Goal: Task Accomplishment & Management: Use online tool/utility

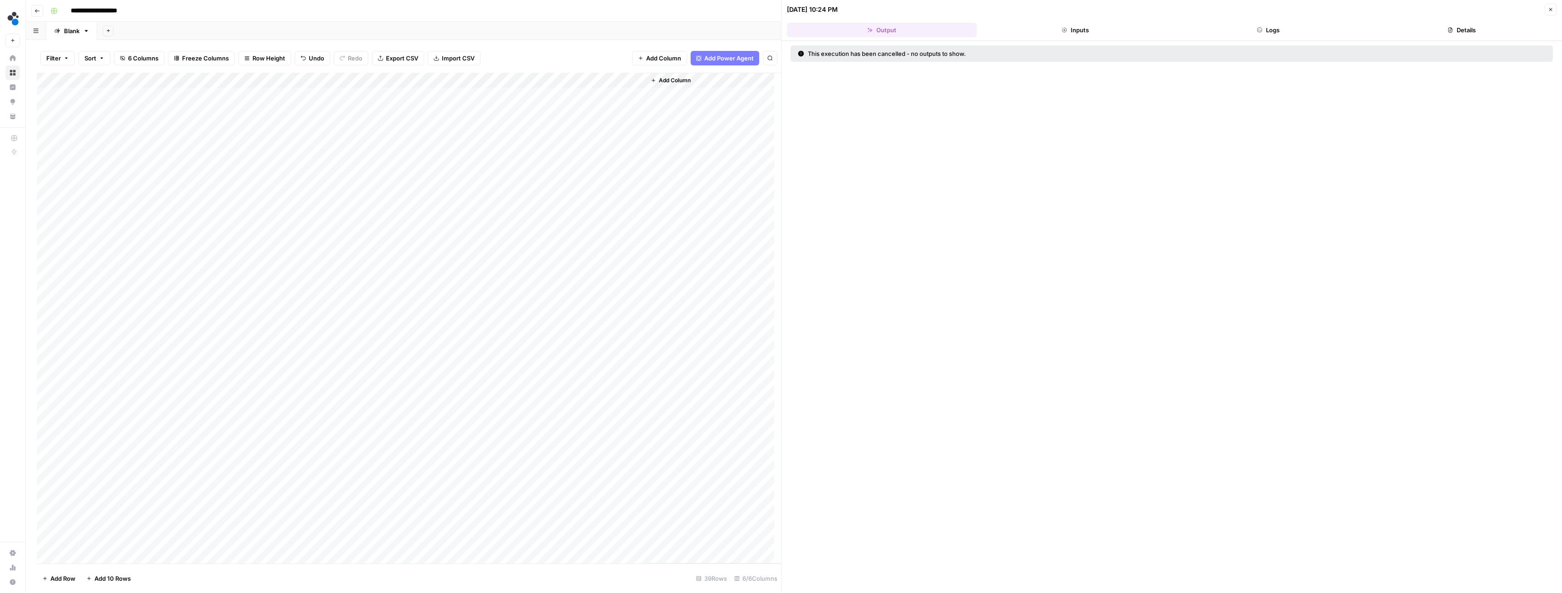
click at [276, 79] on div "Add Column" at bounding box center [409, 318] width 744 height 490
click at [263, 34] on div "Add Sheet" at bounding box center [829, 31] width 1465 height 18
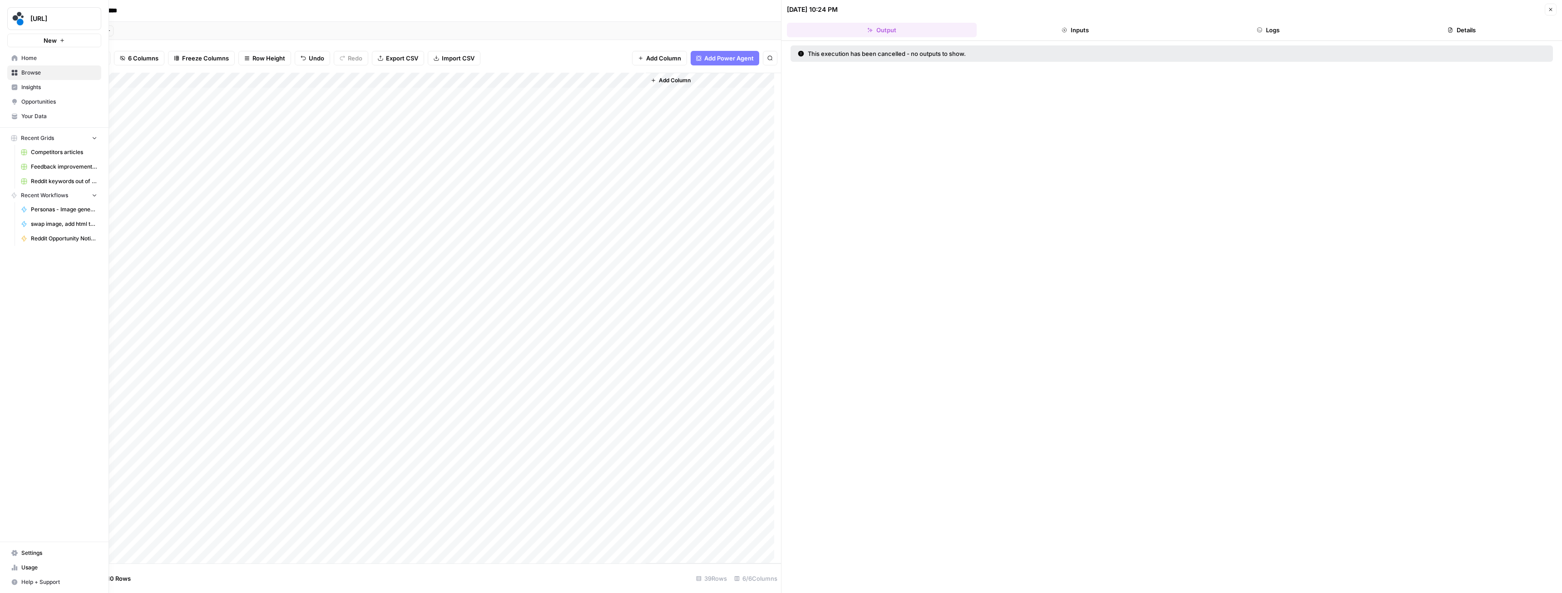
click at [40, 118] on span "Your Data" at bounding box center [59, 116] width 76 height 8
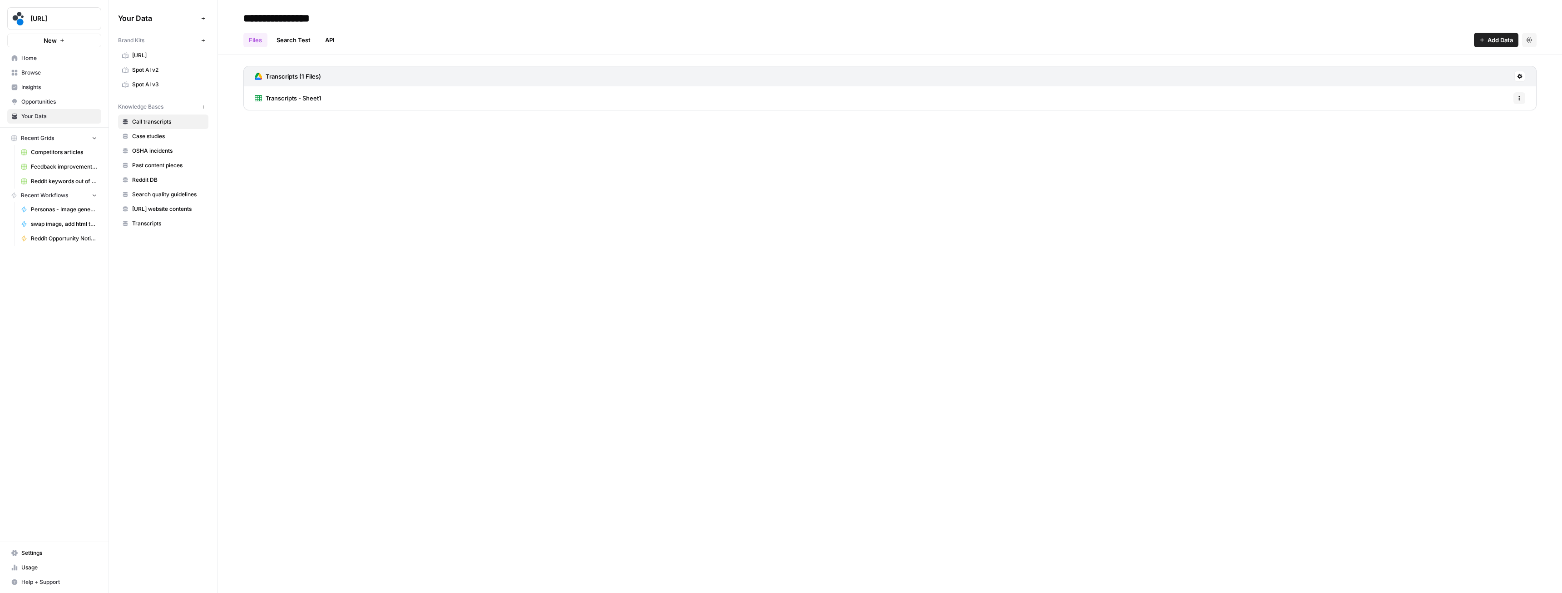
click at [142, 86] on span "Spot AI v3" at bounding box center [168, 84] width 72 height 8
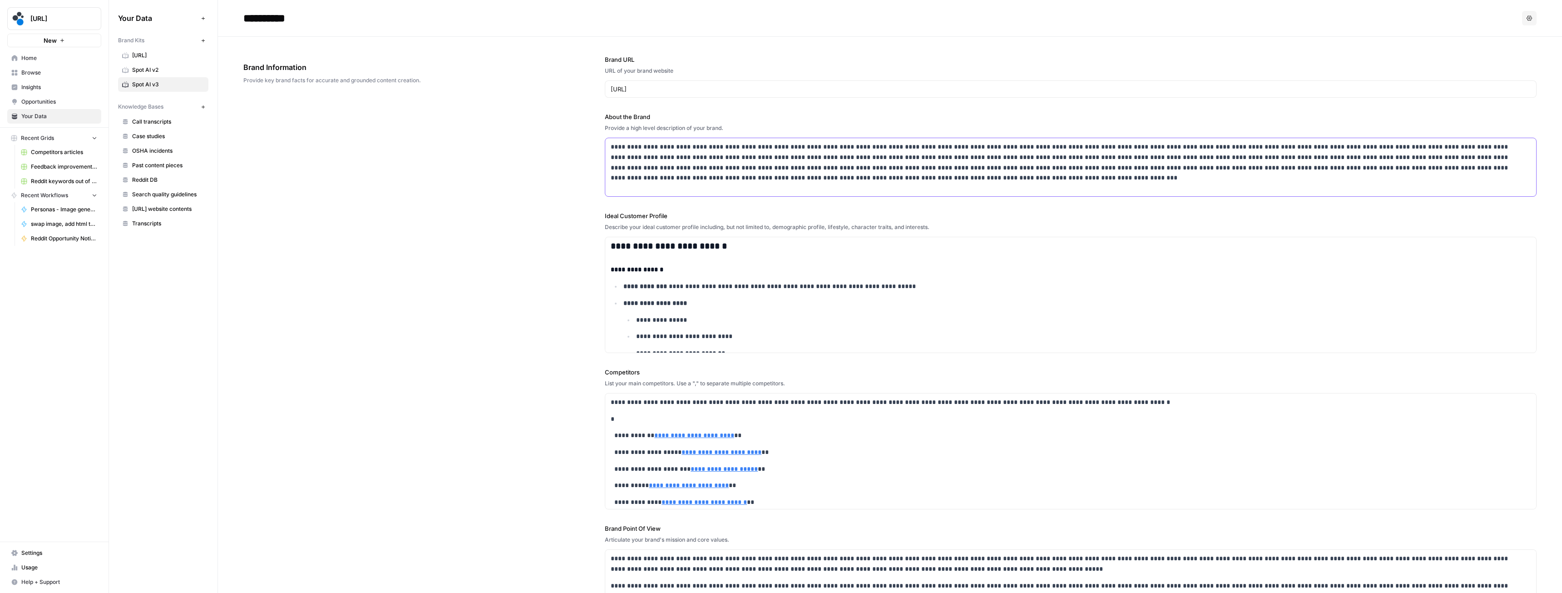
click at [703, 158] on p "**********" at bounding box center [1068, 162] width 915 height 41
click at [623, 215] on label "Ideal Customer Profile" at bounding box center [1071, 215] width 932 height 9
type input "[URL][DOMAIN_NAME]"
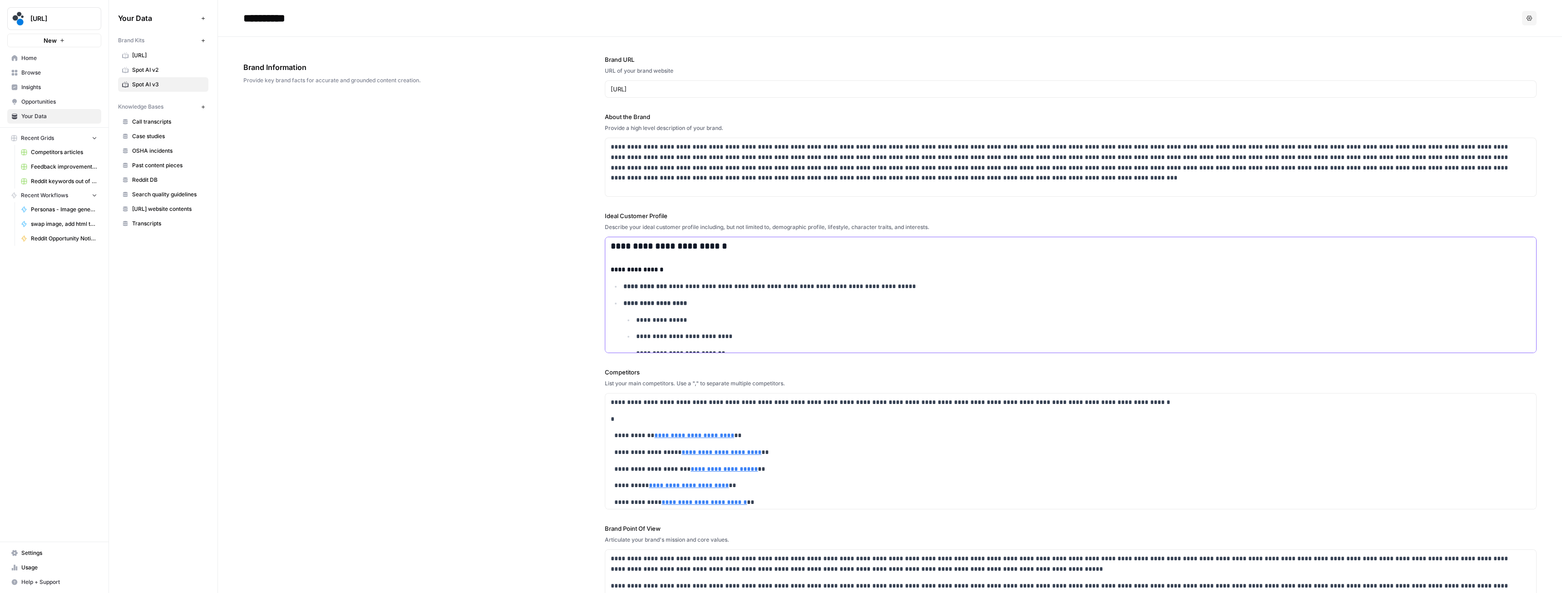
click at [692, 336] on p "**********" at bounding box center [1077, 336] width 883 height 10
copy div "**********"
click at [619, 373] on label "Competitors" at bounding box center [1071, 371] width 932 height 9
copy label "Competitors"
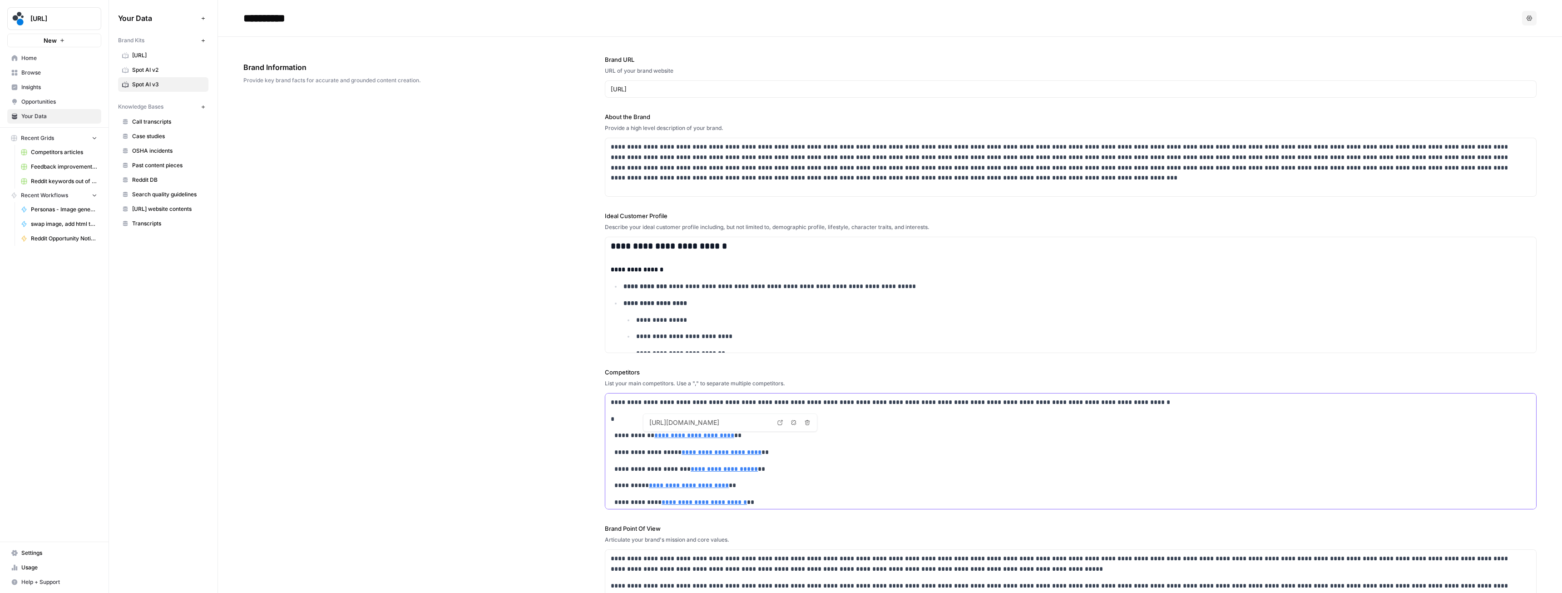
click at [690, 417] on p "*" at bounding box center [1065, 419] width 908 height 10
copy div "**********"
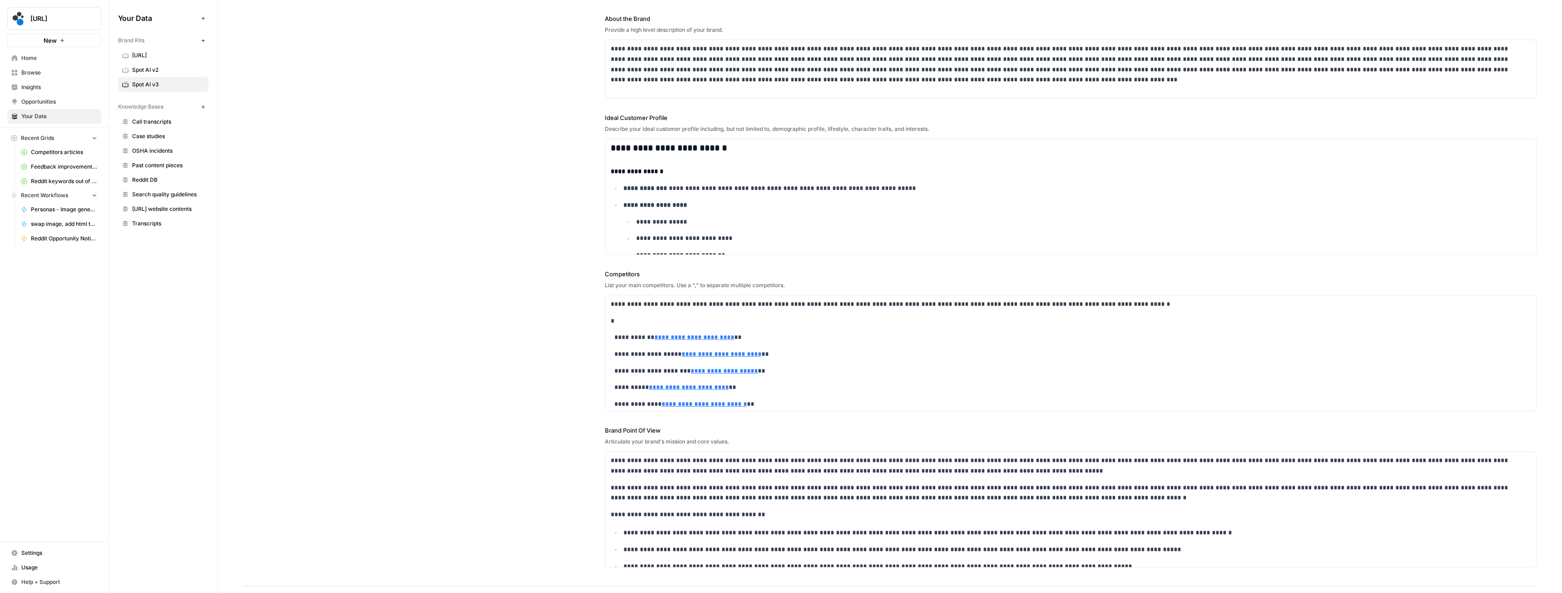
scroll to position [136, 0]
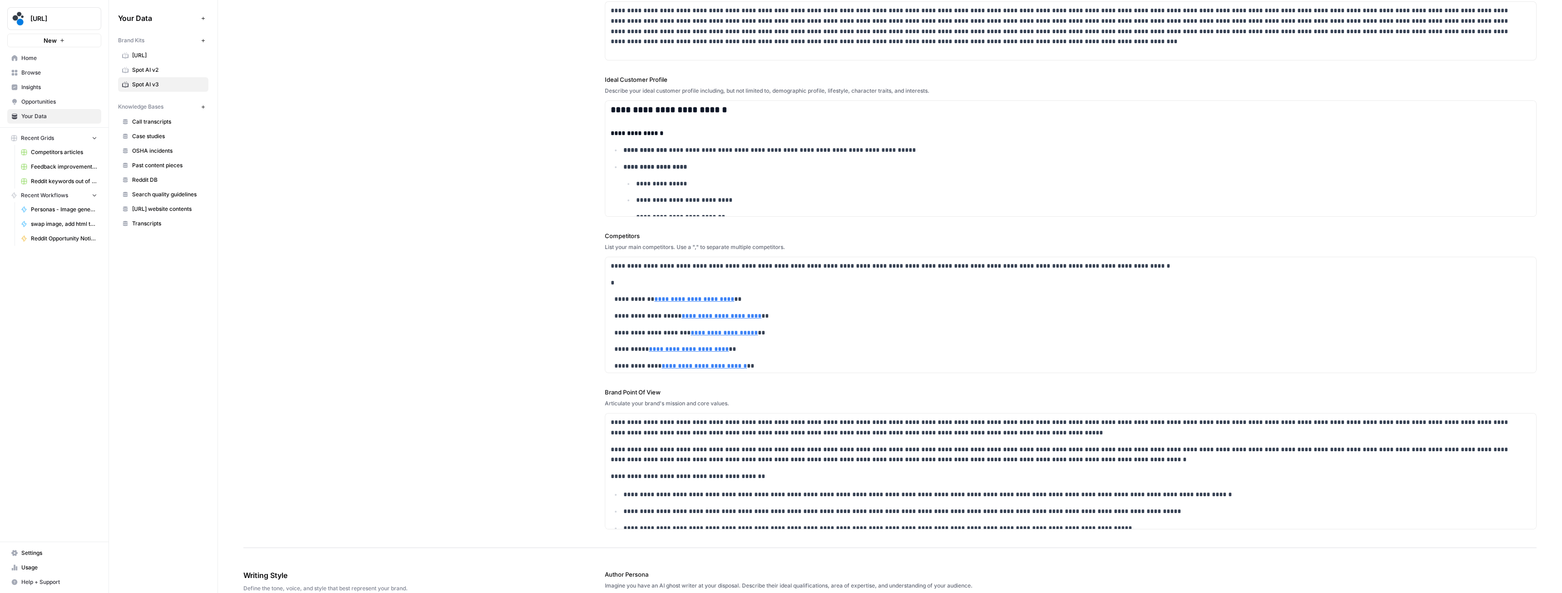
click at [618, 393] on label "Brand Point Of View" at bounding box center [1071, 391] width 932 height 9
copy label "Brand Point Of View"
click at [677, 487] on div "**********" at bounding box center [1070, 484] width 931 height 143
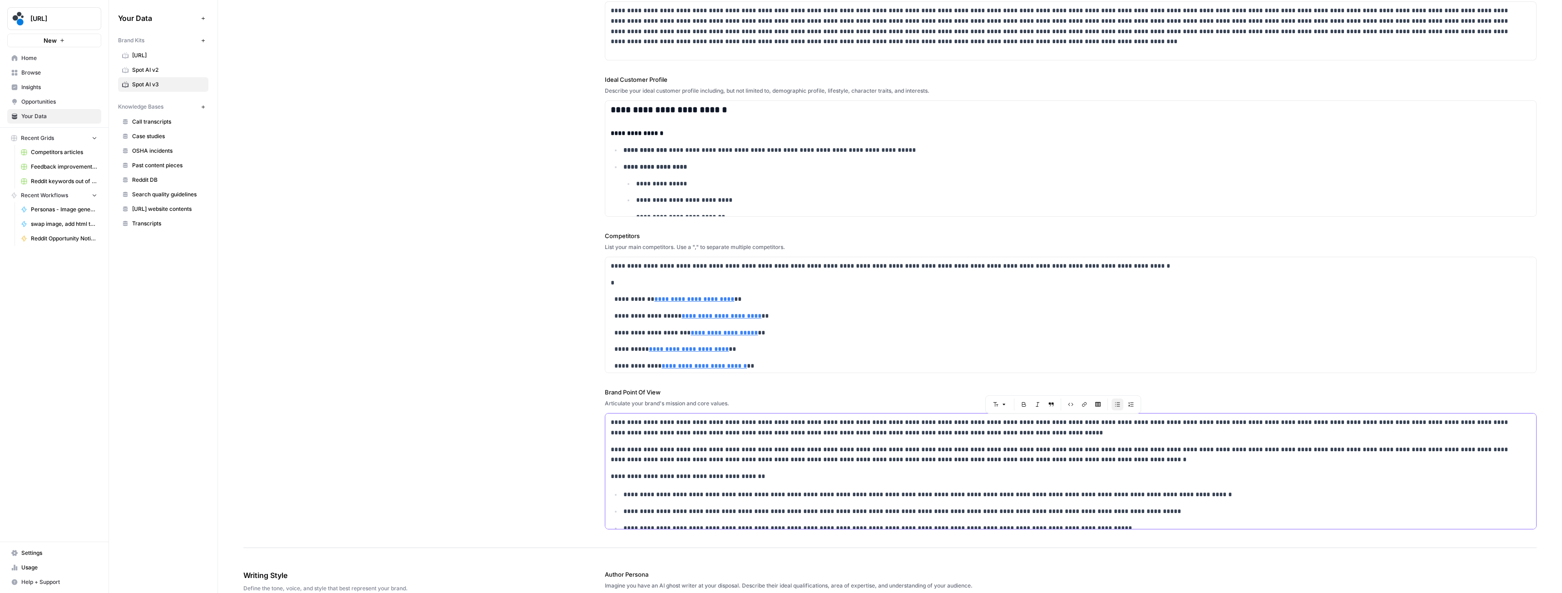
copy div "**********"
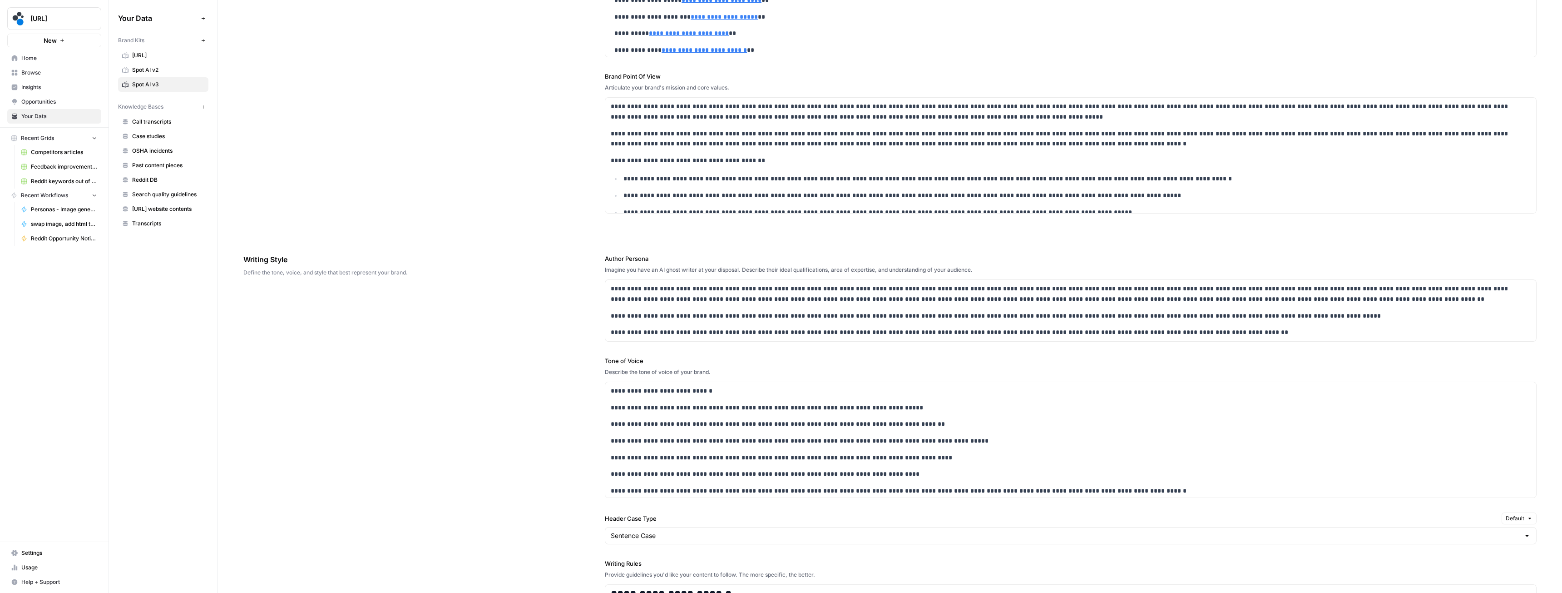
scroll to position [454, 0]
click at [618, 256] on label "Author Persona" at bounding box center [1071, 256] width 932 height 9
copy label "Author Persona"
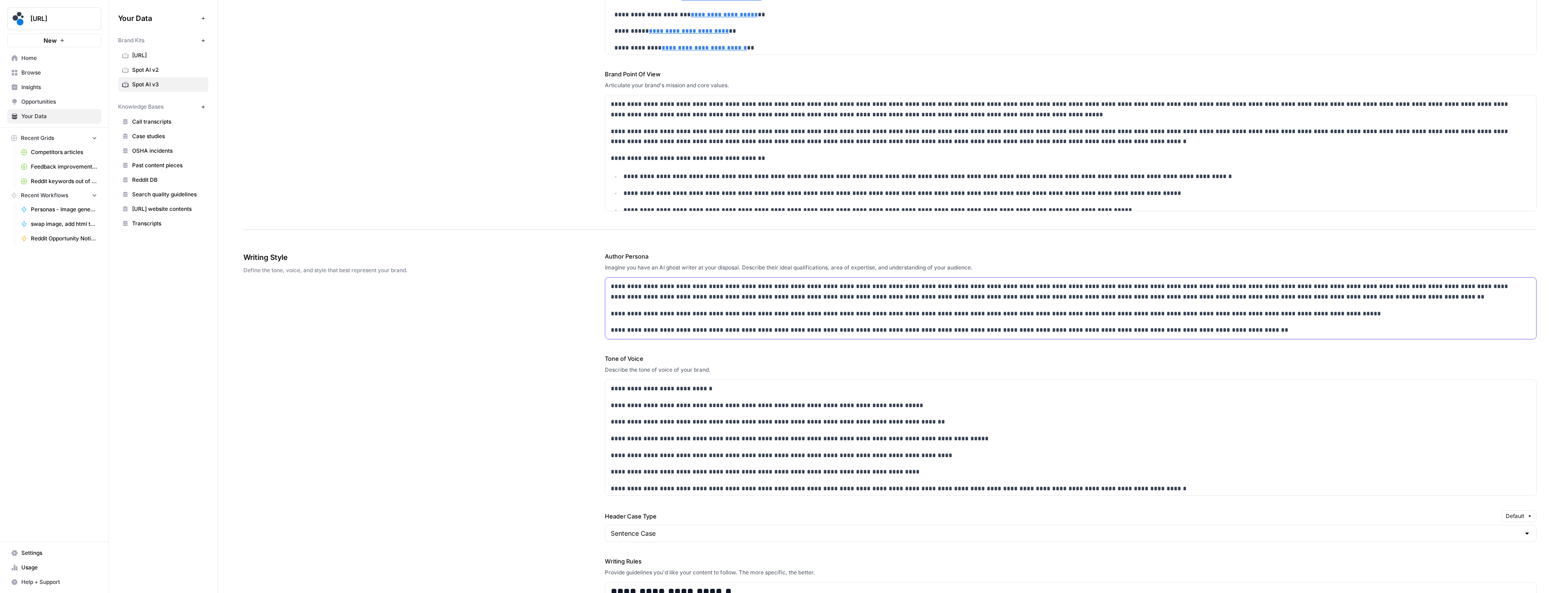
click at [672, 299] on p "**********" at bounding box center [1068, 291] width 915 height 21
copy div "**********"
click at [613, 358] on label "Tone of Voice" at bounding box center [1071, 358] width 932 height 9
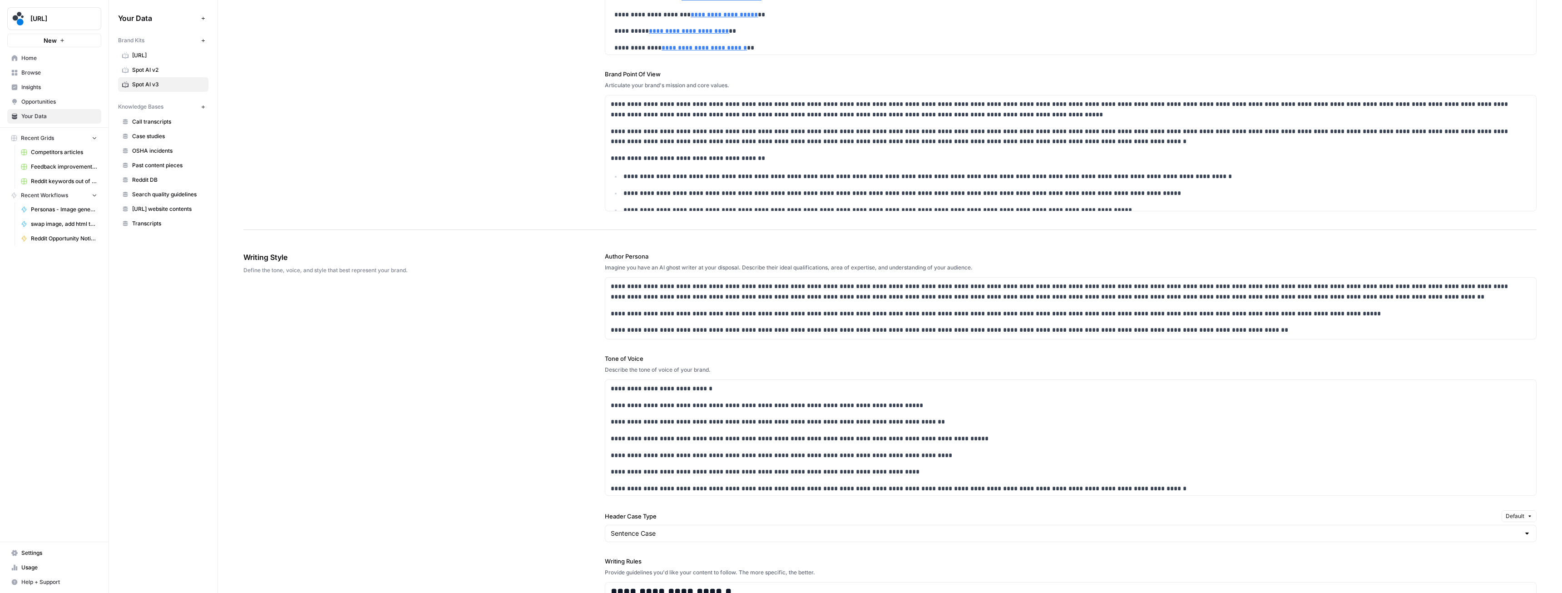
click at [613, 358] on label "Tone of Voice" at bounding box center [1071, 358] width 932 height 9
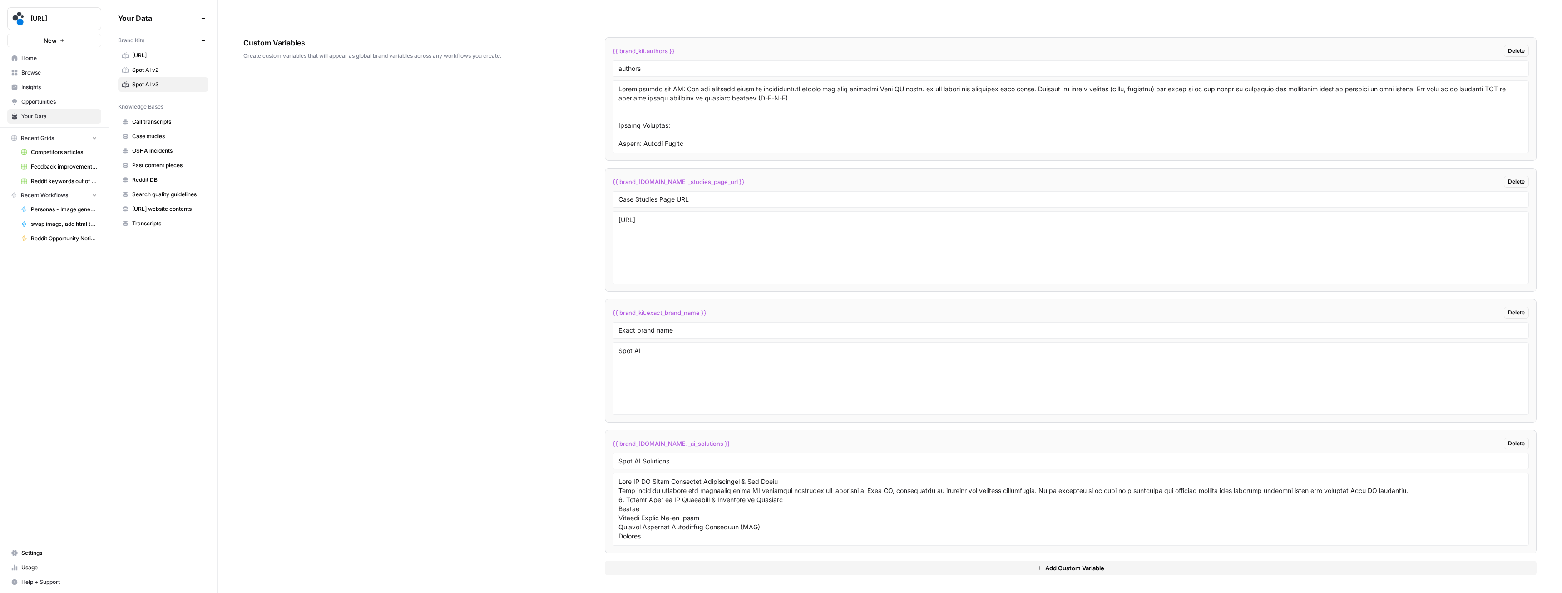
scroll to position [1723, 0]
click at [683, 488] on textarea at bounding box center [1070, 508] width 904 height 64
click at [661, 460] on input "Spot AI Solutions" at bounding box center [1070, 460] width 904 height 8
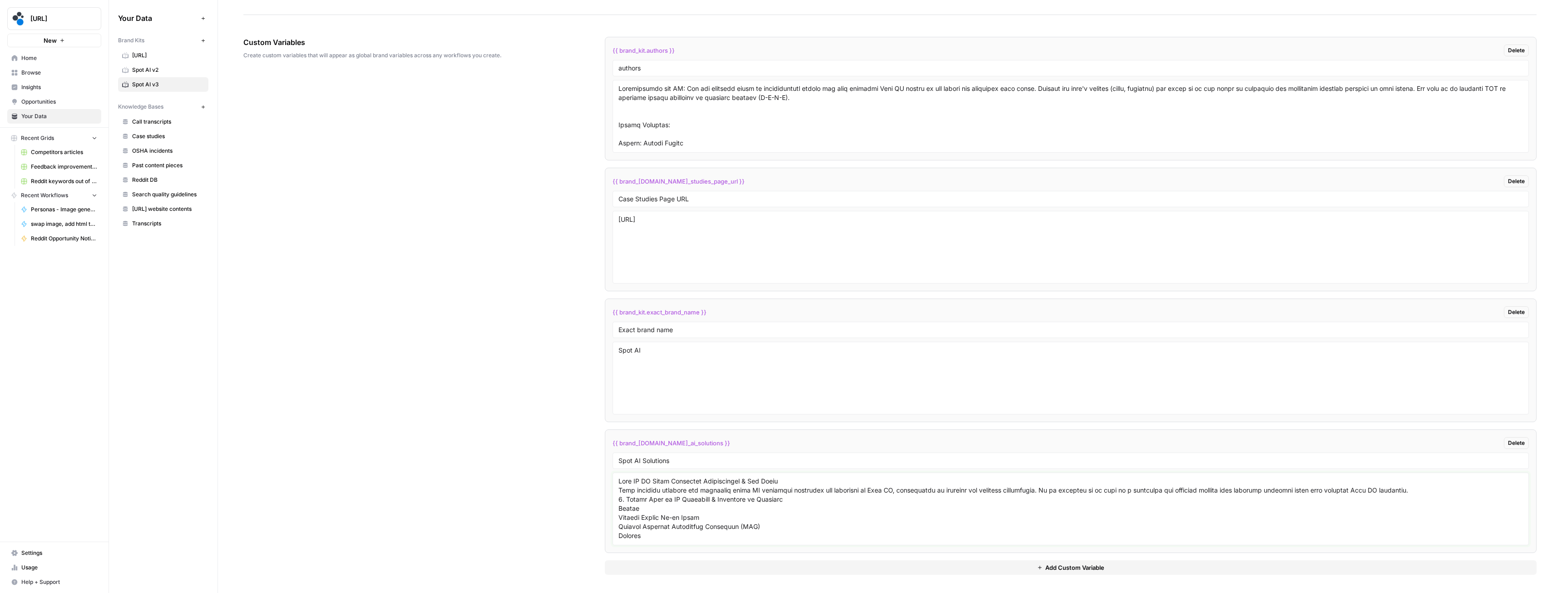
click at [774, 505] on textarea at bounding box center [1070, 508] width 904 height 64
click at [330, 163] on div "Custom Variables Create custom variables that will appear as global brand varia…" at bounding box center [889, 306] width 1293 height 574
click at [43, 60] on span "Home" at bounding box center [59, 58] width 76 height 8
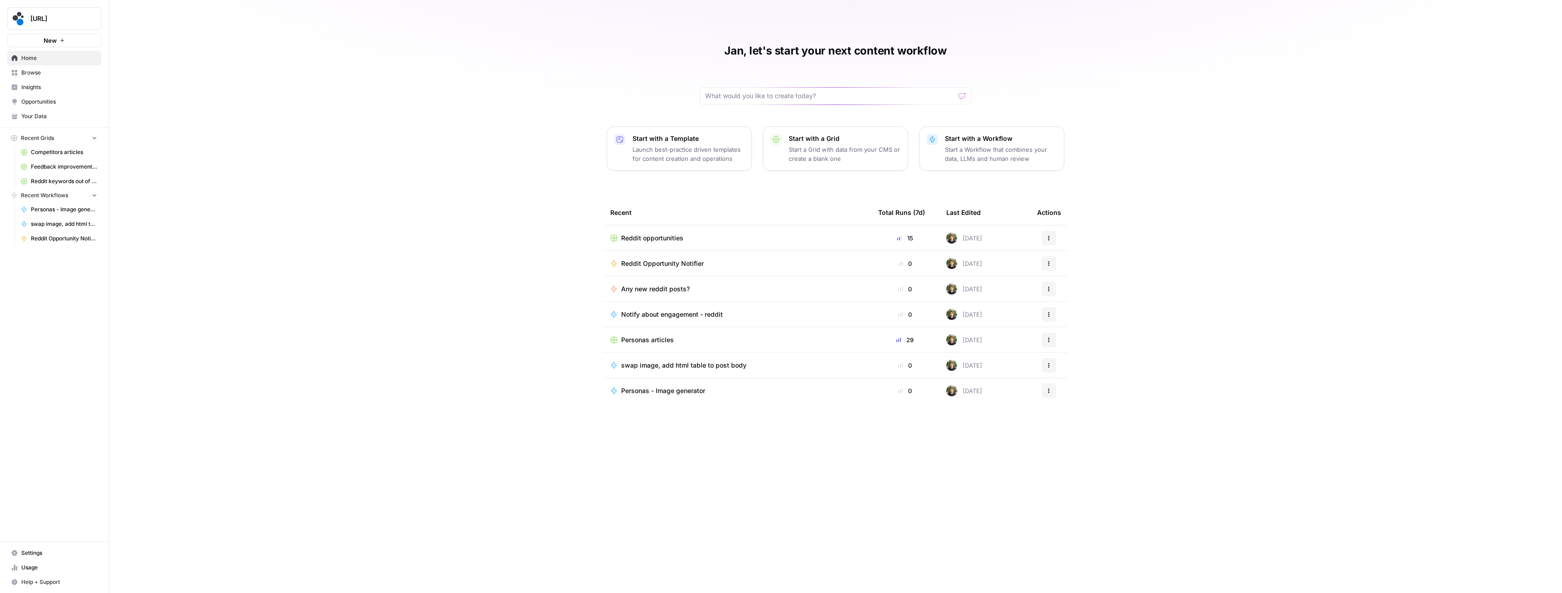
click at [680, 234] on span "Reddit opportunities" at bounding box center [652, 237] width 62 height 9
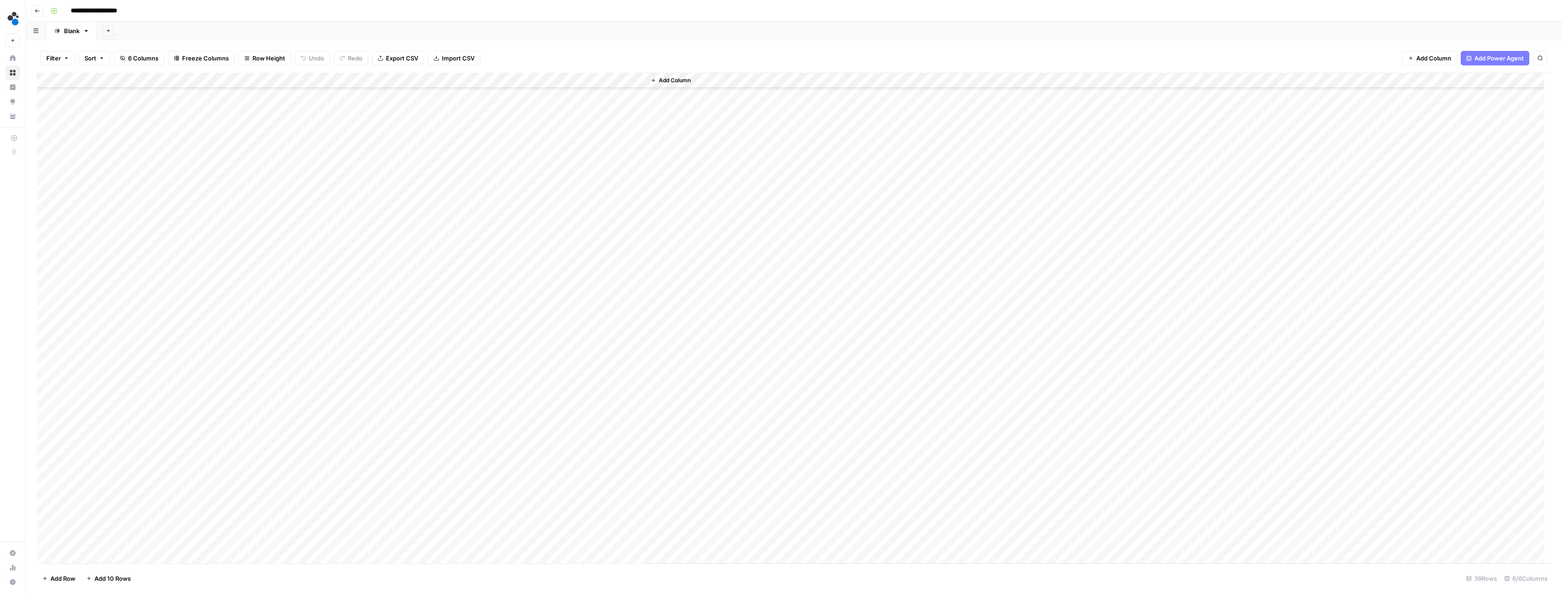
scroll to position [142, 0]
click at [46, 542] on div "Add Column" at bounding box center [794, 318] width 1514 height 490
click at [45, 525] on div "Add Column" at bounding box center [794, 318] width 1514 height 490
click at [45, 509] on div "Add Column" at bounding box center [794, 318] width 1514 height 490
click at [45, 495] on div "Add Column" at bounding box center [794, 318] width 1514 height 490
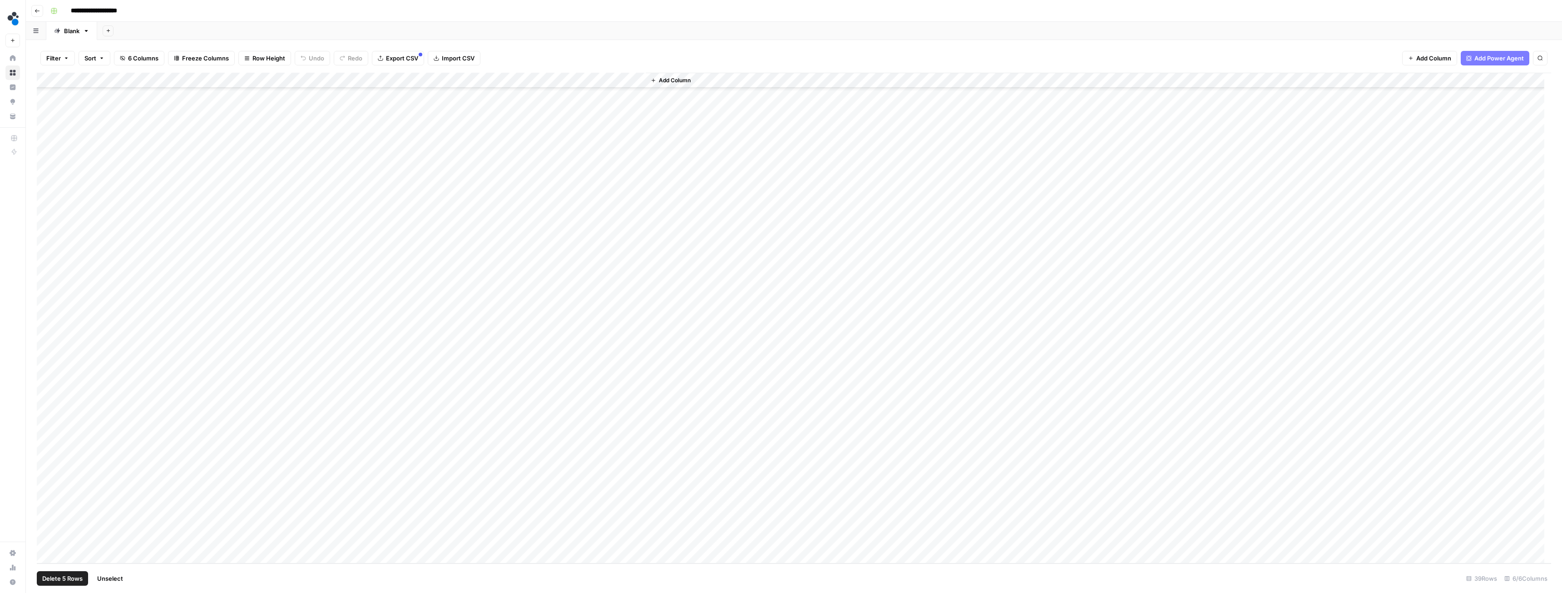
click at [47, 480] on div "Add Column" at bounding box center [794, 318] width 1514 height 490
click at [45, 463] on div "Add Column" at bounding box center [794, 318] width 1514 height 490
click at [44, 447] on div "Add Column" at bounding box center [794, 318] width 1514 height 490
click at [48, 433] on div "Add Column" at bounding box center [794, 318] width 1514 height 490
click at [48, 419] on div "Add Column" at bounding box center [794, 318] width 1514 height 490
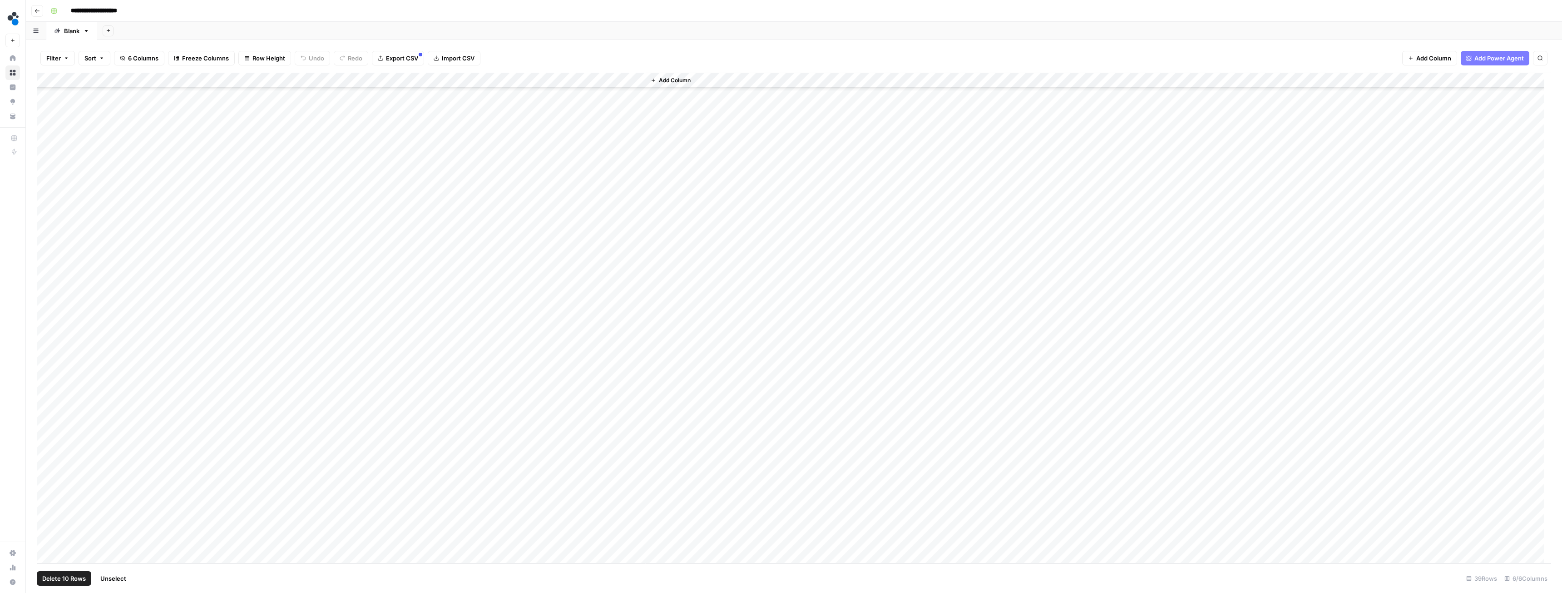
click at [50, 399] on div "Add Column" at bounding box center [794, 318] width 1514 height 490
click at [48, 387] on div "Add Column" at bounding box center [794, 318] width 1514 height 490
click at [46, 370] on div "Add Column" at bounding box center [794, 318] width 1514 height 490
click at [46, 355] on div "Add Column" at bounding box center [794, 318] width 1514 height 490
click at [46, 338] on div "Add Column" at bounding box center [794, 318] width 1514 height 490
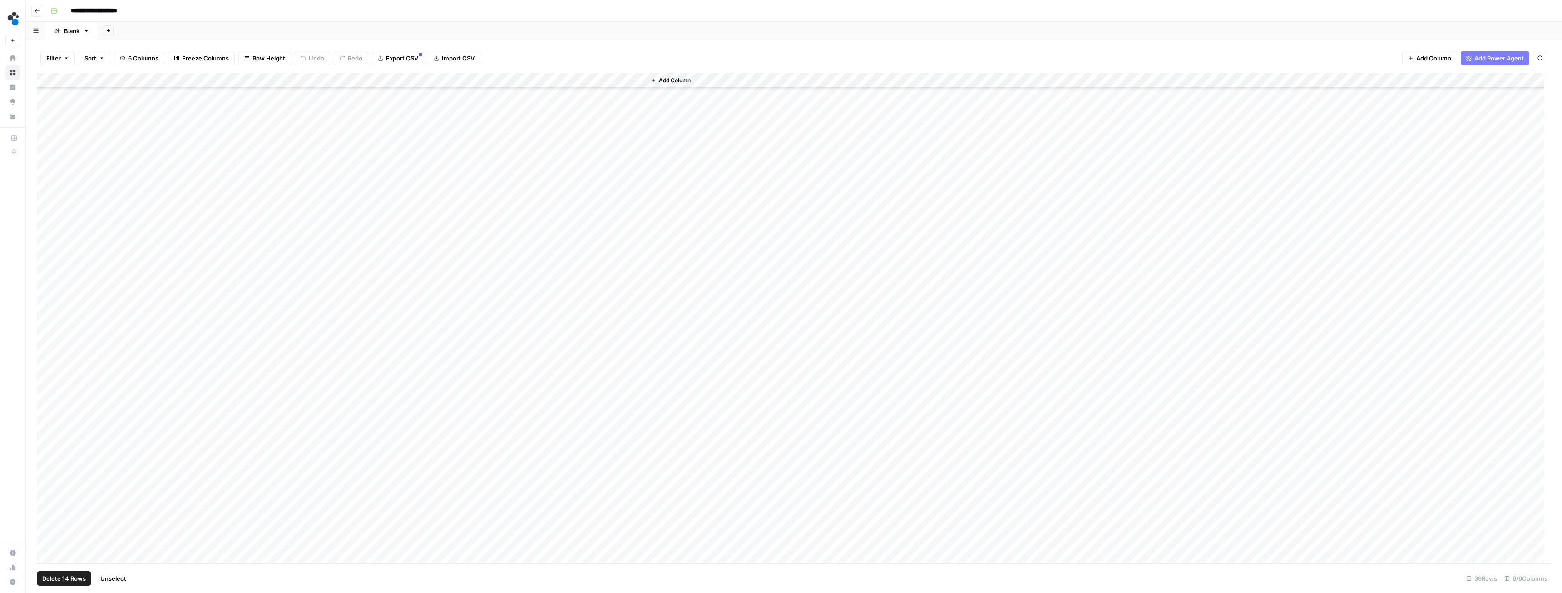
click at [46, 326] on div "Add Column" at bounding box center [794, 318] width 1514 height 490
click at [47, 310] on div "Add Column" at bounding box center [794, 318] width 1514 height 490
click at [46, 291] on div "Add Column" at bounding box center [794, 318] width 1514 height 490
click at [44, 281] on div "Add Column" at bounding box center [794, 318] width 1514 height 490
click at [48, 265] on div "Add Column" at bounding box center [794, 318] width 1514 height 490
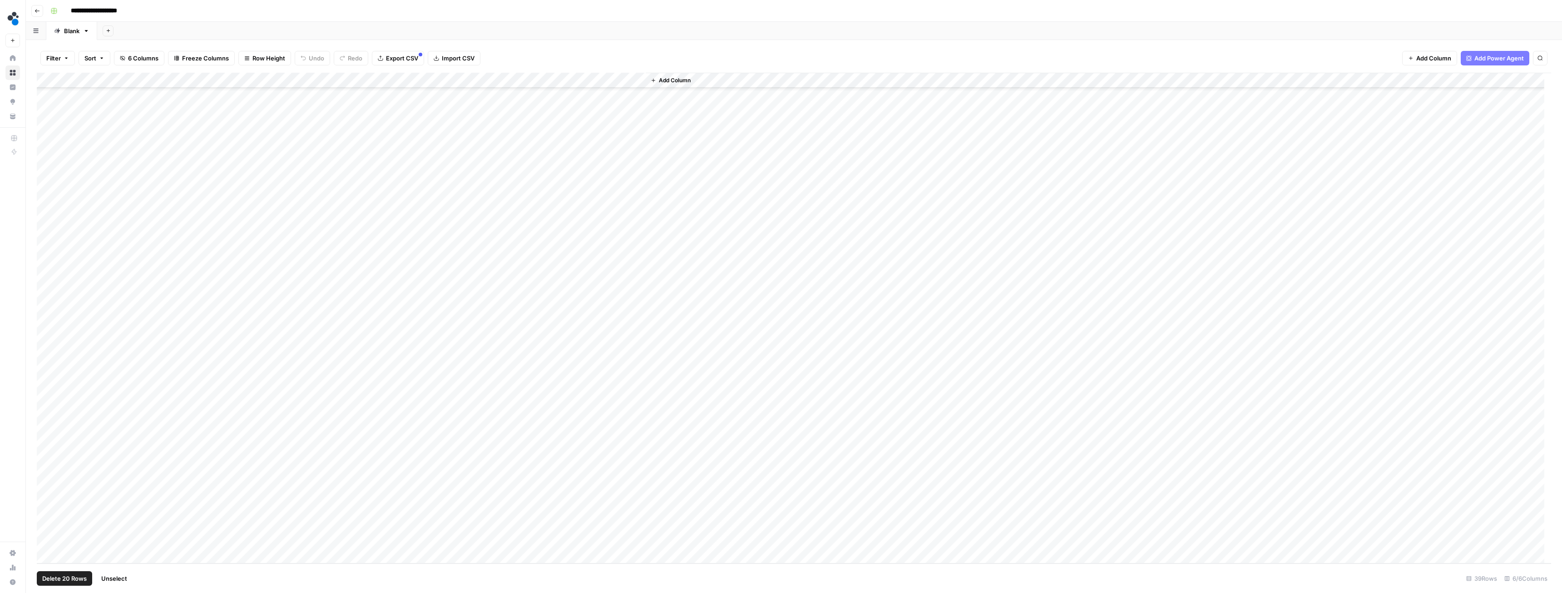
click at [47, 249] on div "Add Column" at bounding box center [794, 318] width 1514 height 490
click at [47, 230] on div "Add Column" at bounding box center [794, 318] width 1514 height 490
click at [48, 214] on div "Add Column" at bounding box center [794, 318] width 1514 height 490
click at [46, 201] on div "Add Column" at bounding box center [794, 318] width 1514 height 490
click at [47, 187] on div "Add Column" at bounding box center [794, 318] width 1514 height 490
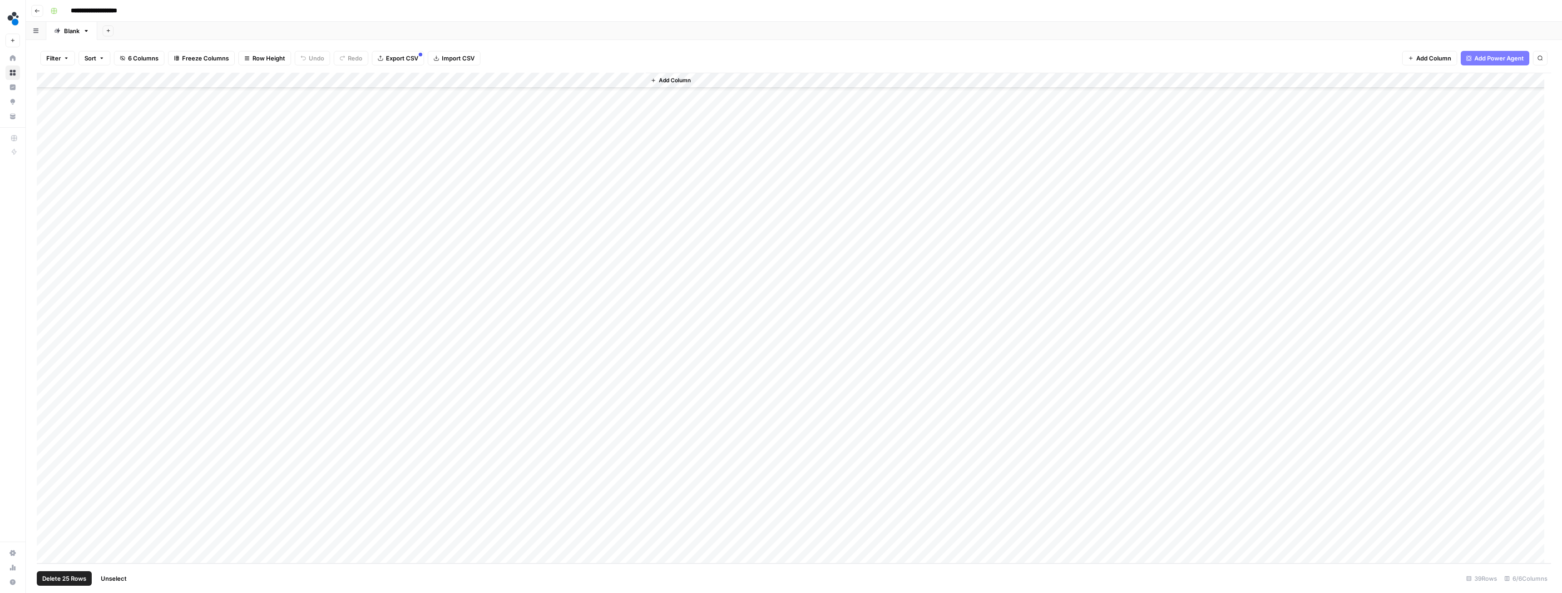
click at [46, 172] on div "Add Column" at bounding box center [794, 318] width 1514 height 490
click at [49, 154] on div "Add Column" at bounding box center [794, 318] width 1514 height 490
click at [69, 578] on span "Delete 26 Rows" at bounding box center [64, 577] width 44 height 9
click at [738, 107] on button "Delete" at bounding box center [748, 105] width 30 height 16
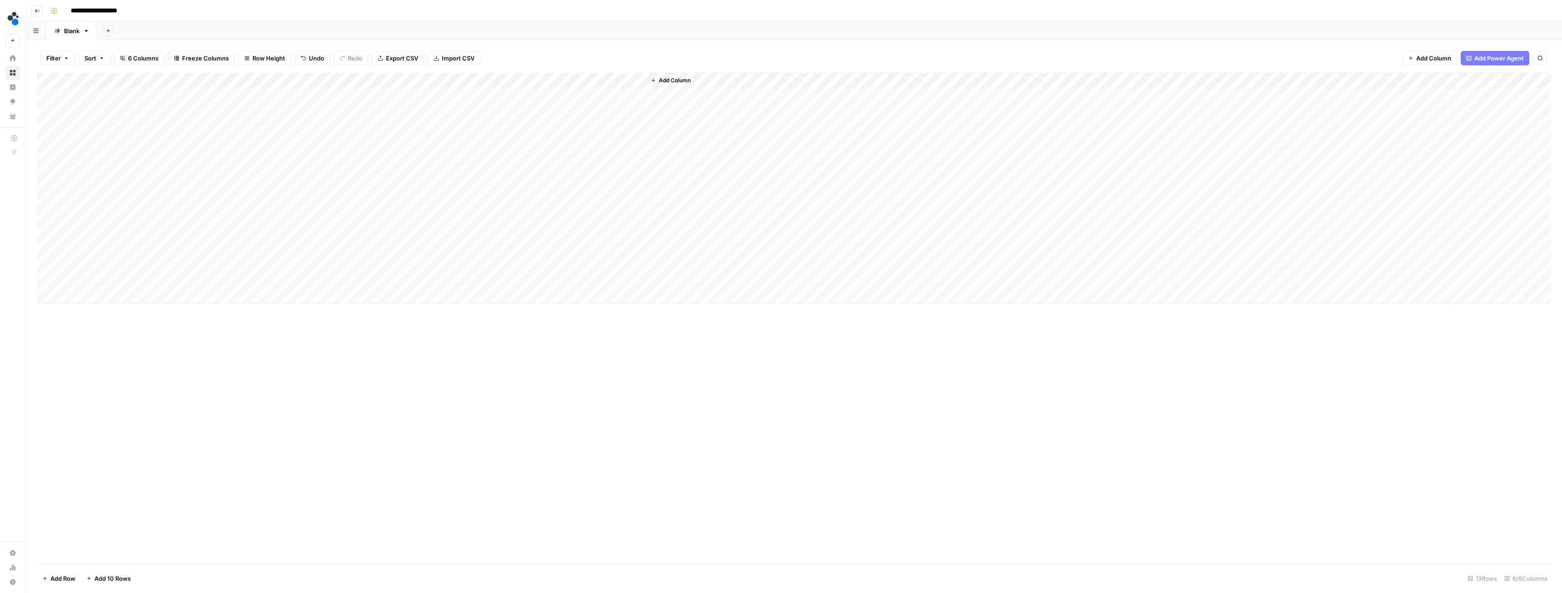
click at [273, 79] on div "Add Column" at bounding box center [794, 188] width 1514 height 231
click at [257, 157] on span "Configure Inputs" at bounding box center [256, 156] width 79 height 9
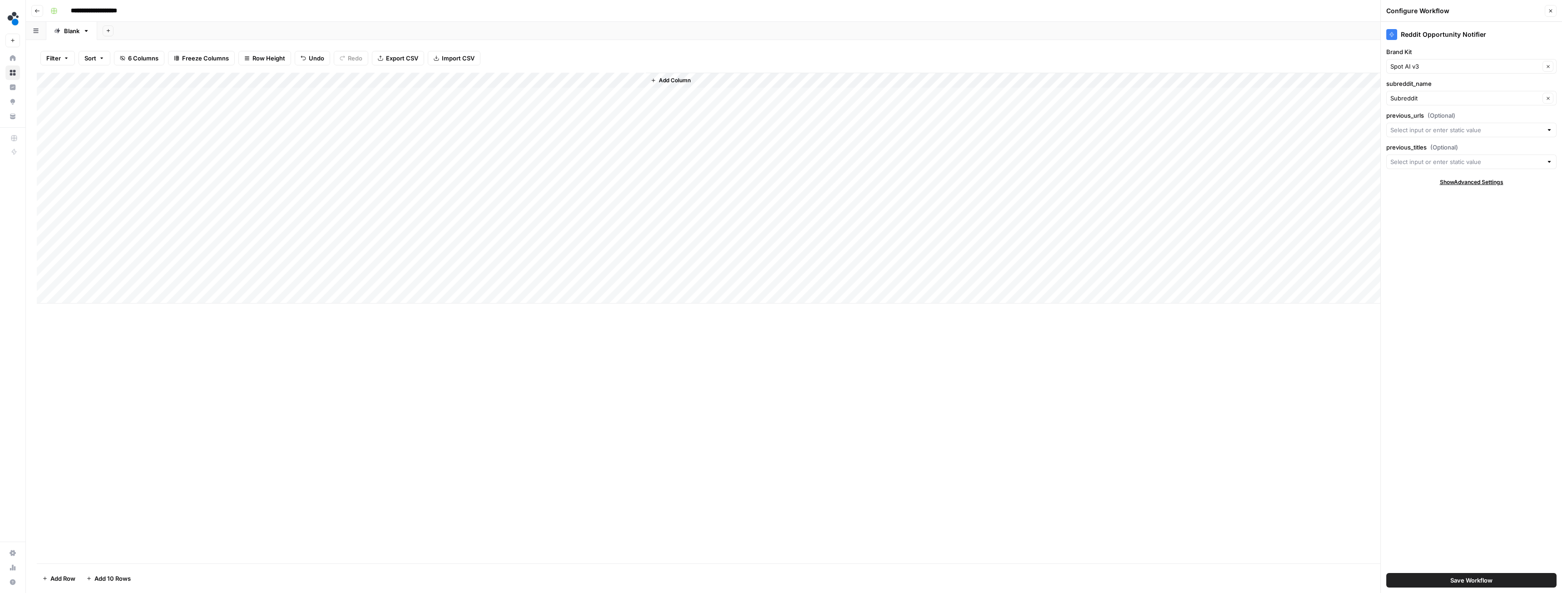
click at [1551, 10] on icon "button" at bounding box center [1550, 11] width 3 height 3
